Goal: Task Accomplishment & Management: Manage account settings

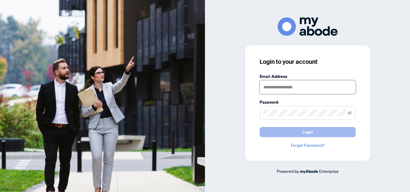
type input "**********"
click at [291, 131] on button "Login" at bounding box center [308, 132] width 96 height 10
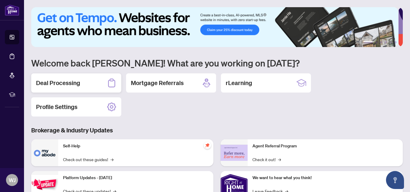
click at [70, 80] on h2 "Deal Processing" at bounding box center [58, 83] width 44 height 8
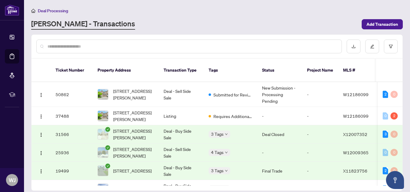
scroll to position [33, 0]
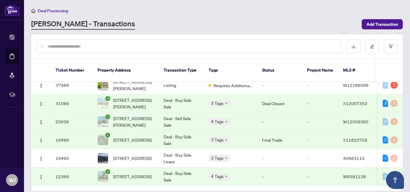
click at [403, 84] on main "Deal Processing RAHR - Transactions Add Transaction Ticket Number Property Addr…" at bounding box center [217, 96] width 386 height 192
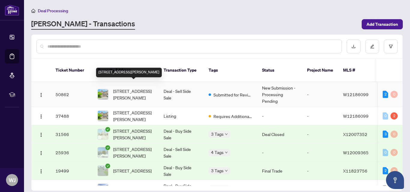
click at [129, 88] on span "24 Lou Pomanti St, Toronto, Ontario M9M 0C2, Canada" at bounding box center [133, 94] width 41 height 13
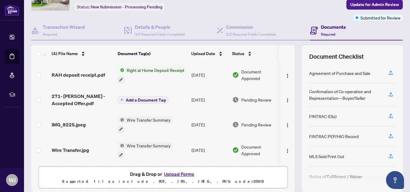
scroll to position [59, 0]
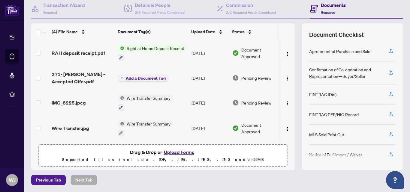
click at [178, 150] on button "Upload Forms" at bounding box center [179, 153] width 34 height 8
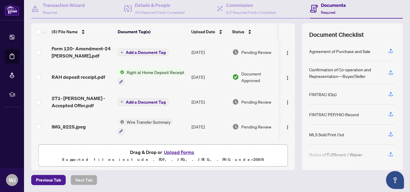
scroll to position [0, 0]
